Goal: Navigation & Orientation: Find specific page/section

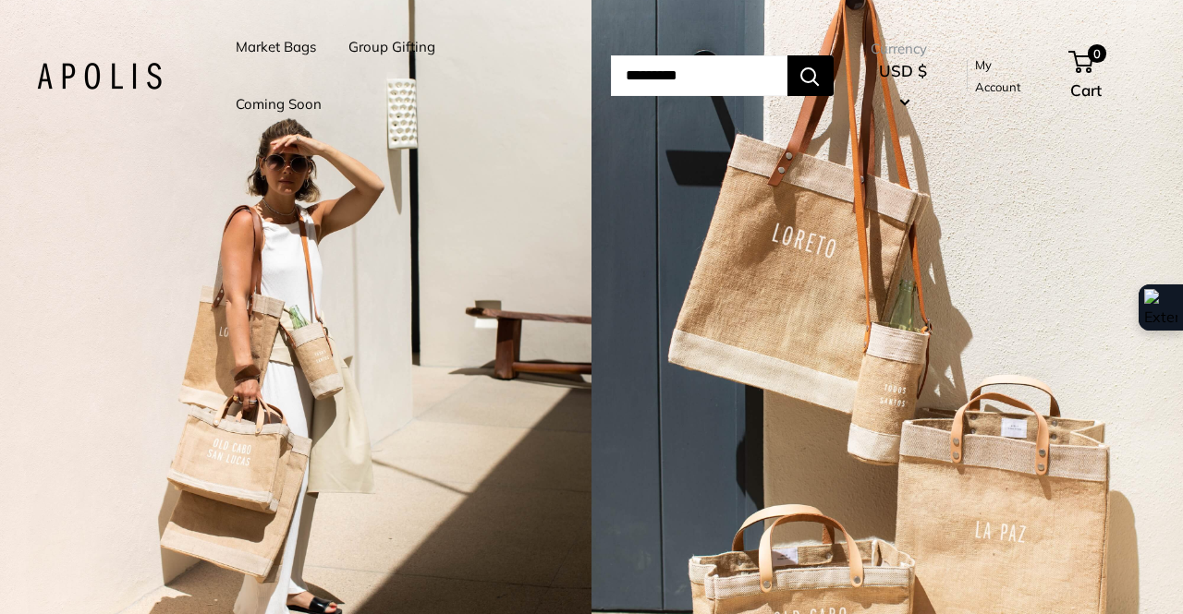
click at [1140, 614] on div at bounding box center [591, 614] width 1183 height 0
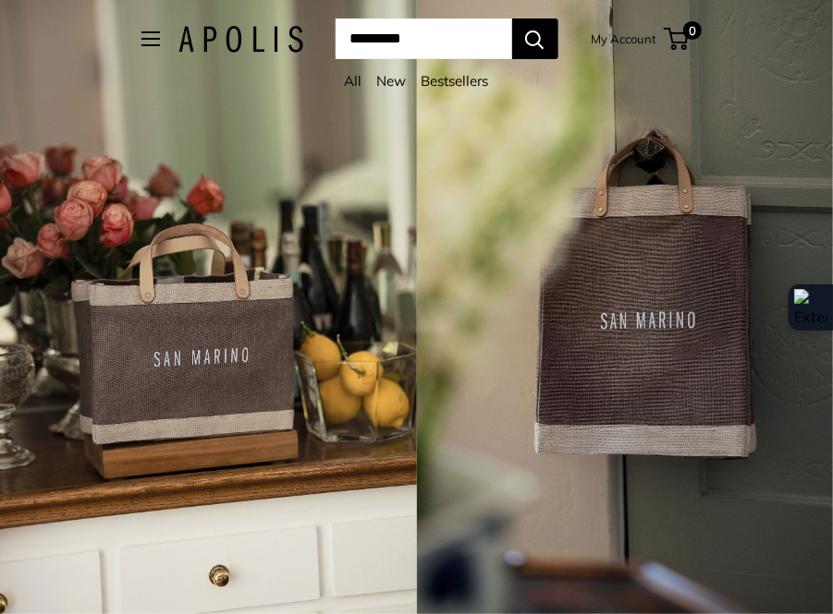
click at [368, 310] on div "4 / 7" at bounding box center [208, 307] width 417 height 614
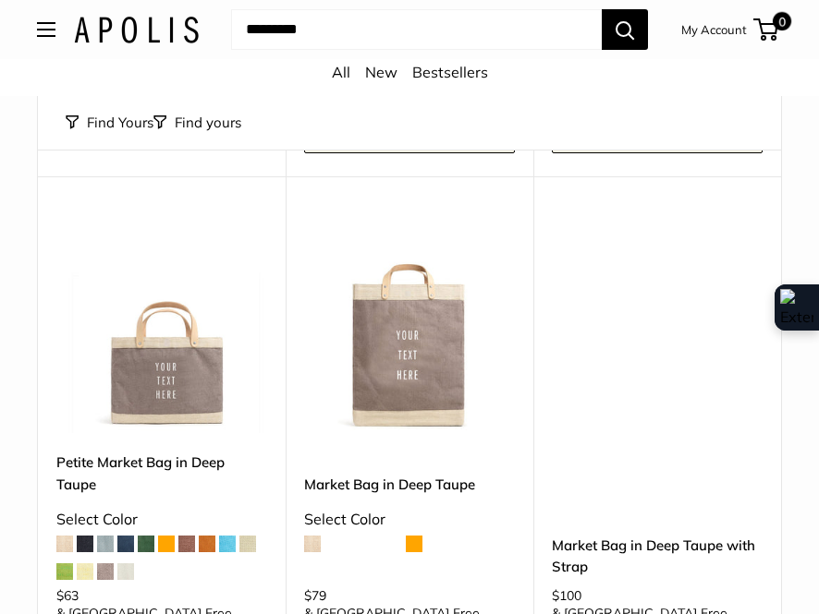
click at [90, 47] on div "Market Bags Group Gifting Coming Soon Need help? Text Us: 20919 hello@apolisglo…" at bounding box center [409, 29] width 745 height 41
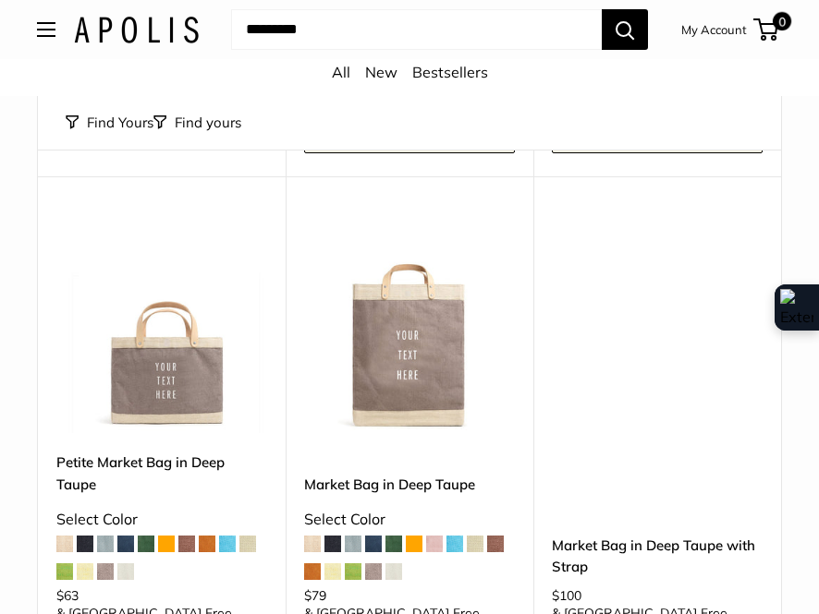
click at [116, 34] on img at bounding box center [136, 30] width 125 height 27
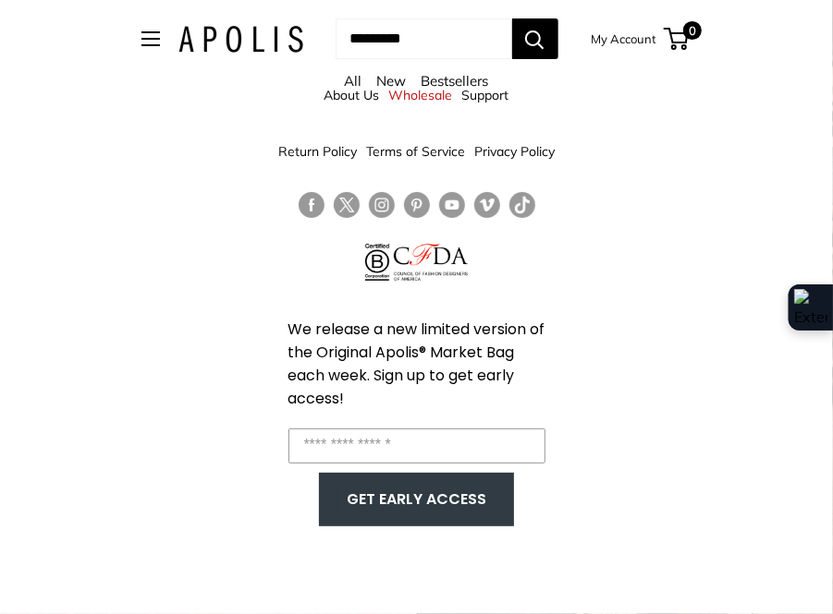
click at [364, 101] on div "All New Bestsellers" at bounding box center [416, 85] width 625 height 35
click at [366, 96] on div "All New Bestsellers" at bounding box center [416, 85] width 625 height 35
